Goal: Task Accomplishment & Management: Use online tool/utility

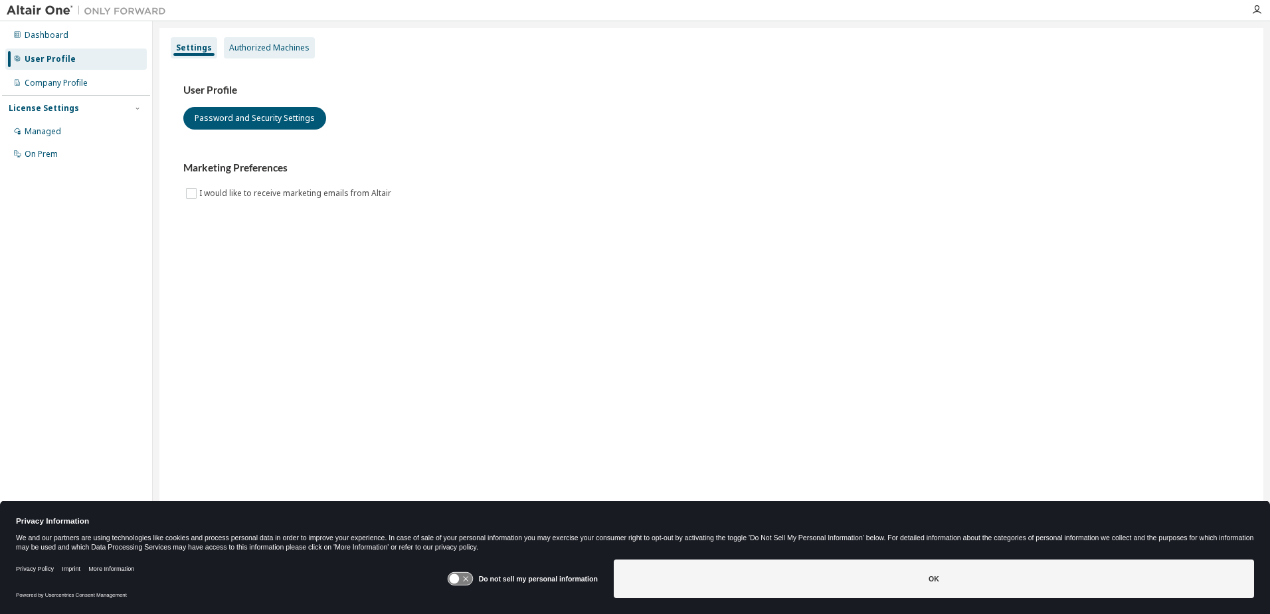
click at [262, 43] on div "Authorized Machines" at bounding box center [269, 48] width 80 height 11
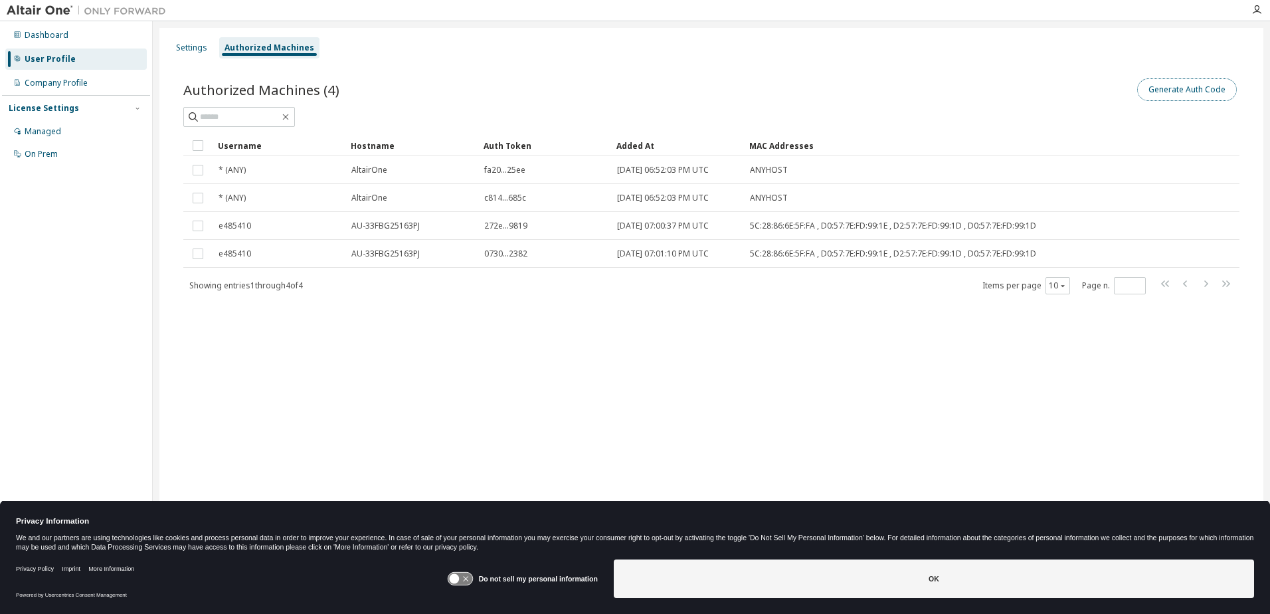
click at [1164, 93] on button "Generate Auth Code" at bounding box center [1187, 89] width 100 height 23
